Goal: Task Accomplishment & Management: Complete application form

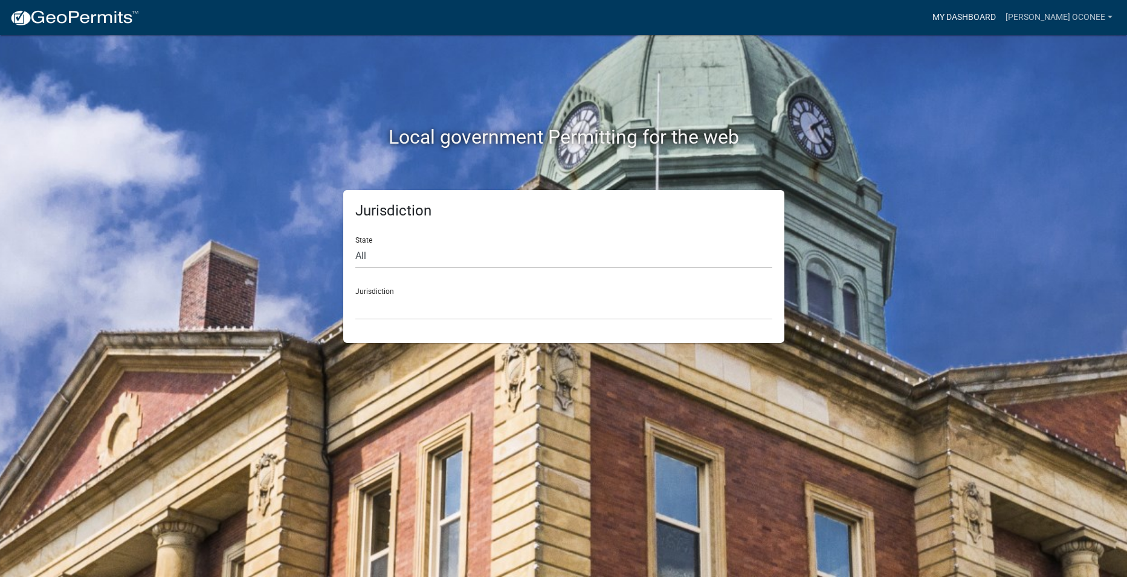
click at [960, 18] on link "My Dashboard" at bounding box center [963, 17] width 73 height 23
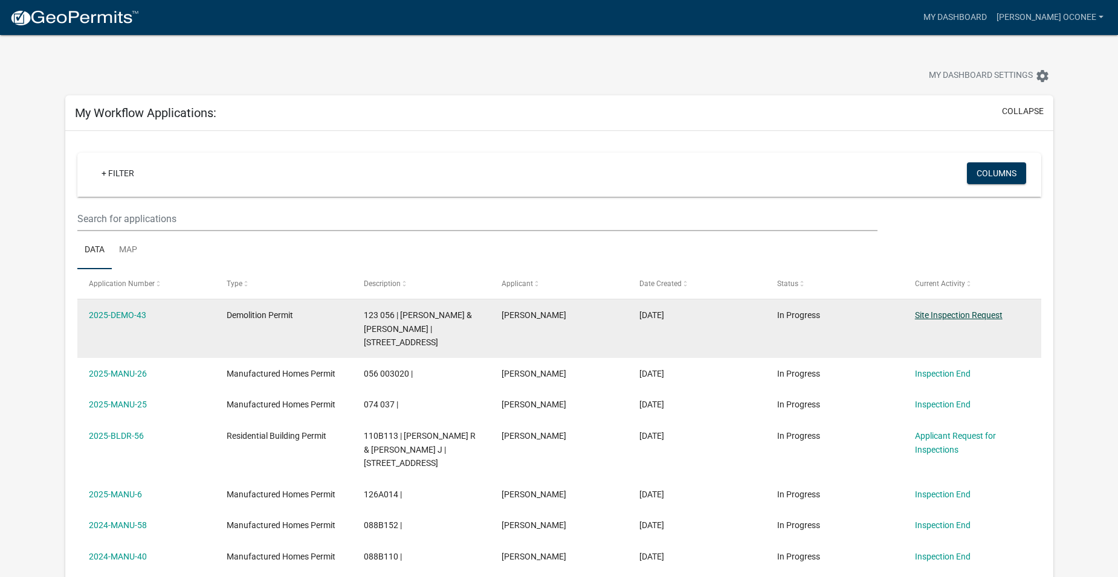
click at [956, 312] on link "Site Inspection Request" at bounding box center [959, 315] width 88 height 10
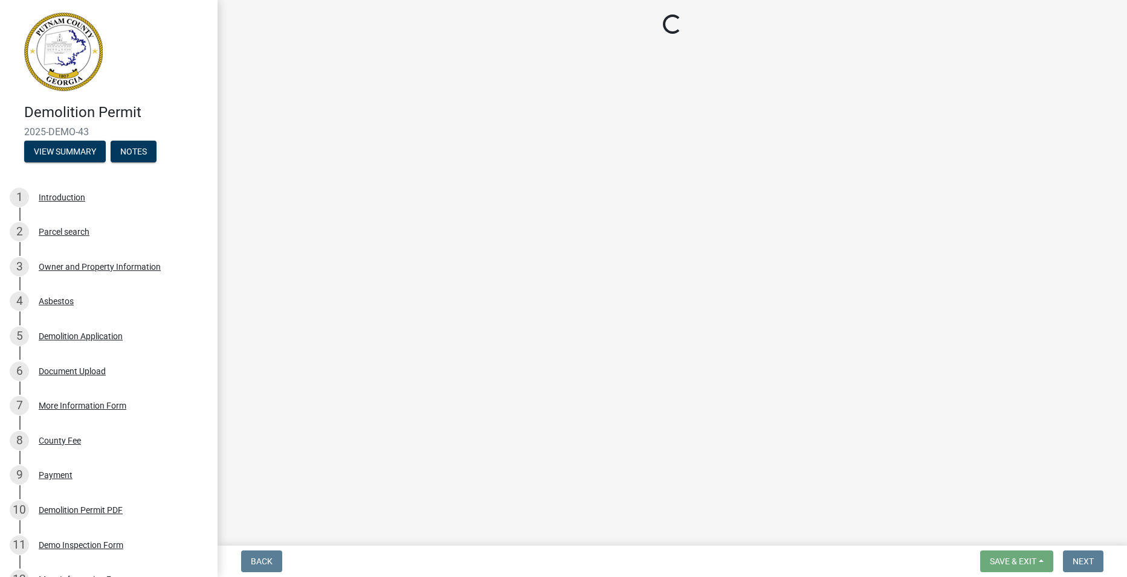
select select "9eadc7f8-5175-4261-b02c-2eb0dc3ad416"
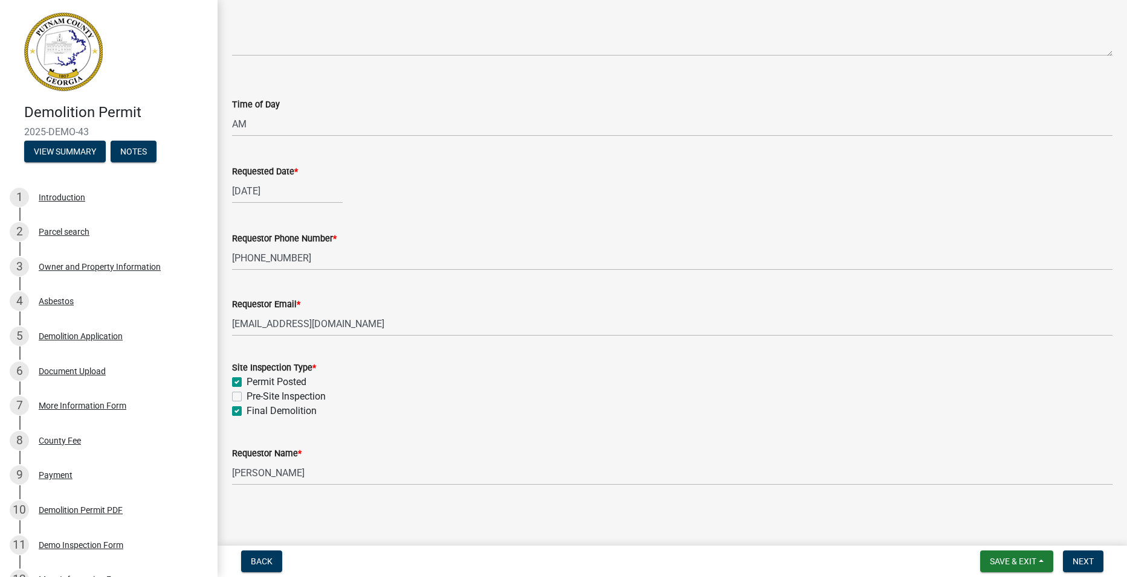
scroll to position [101, 0]
click at [1070, 561] on button "Next" at bounding box center [1083, 562] width 40 height 22
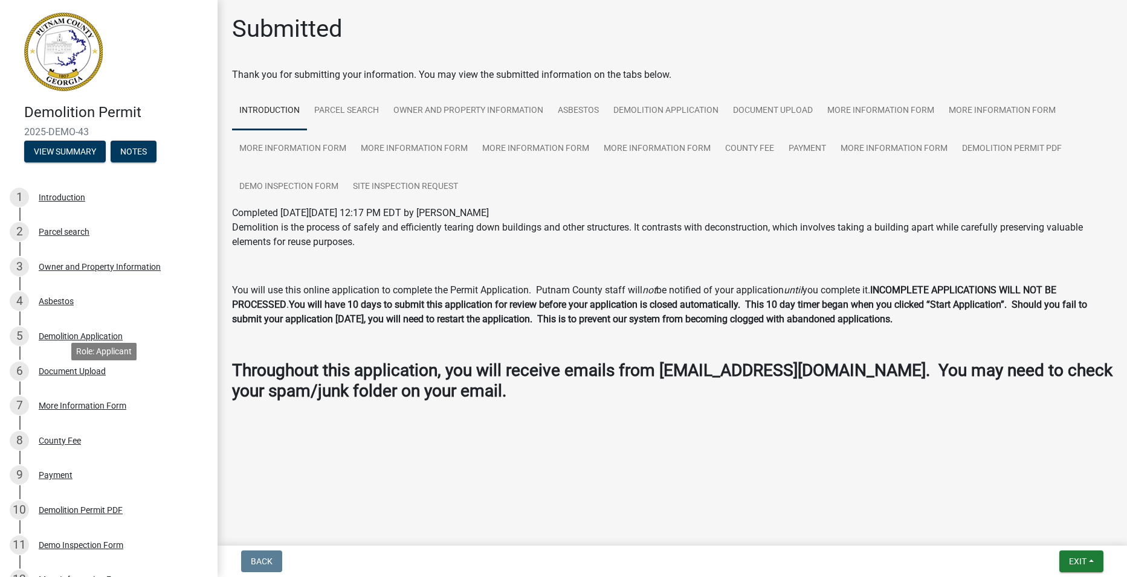
scroll to position [181, 0]
